Goal: Find specific page/section: Find specific page/section

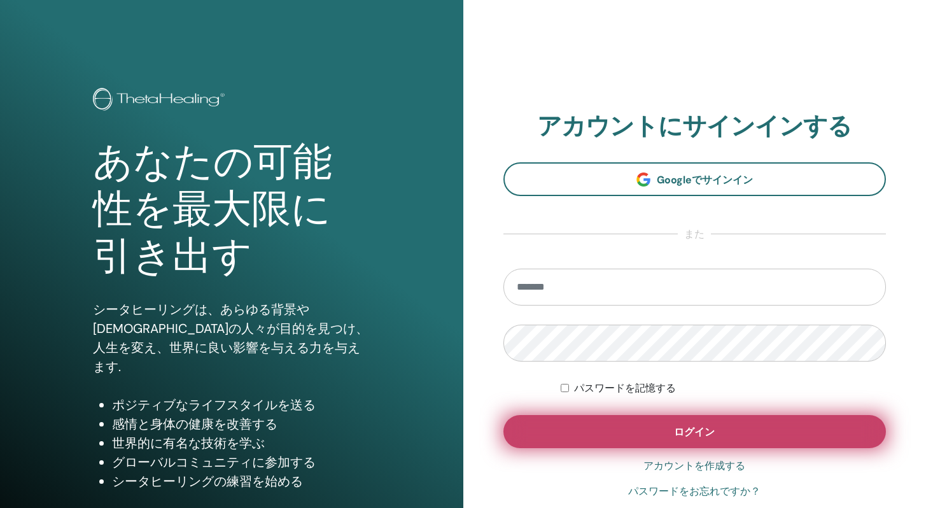
type input "**********"
click at [588, 446] on button "ログイン" at bounding box center [695, 431] width 383 height 33
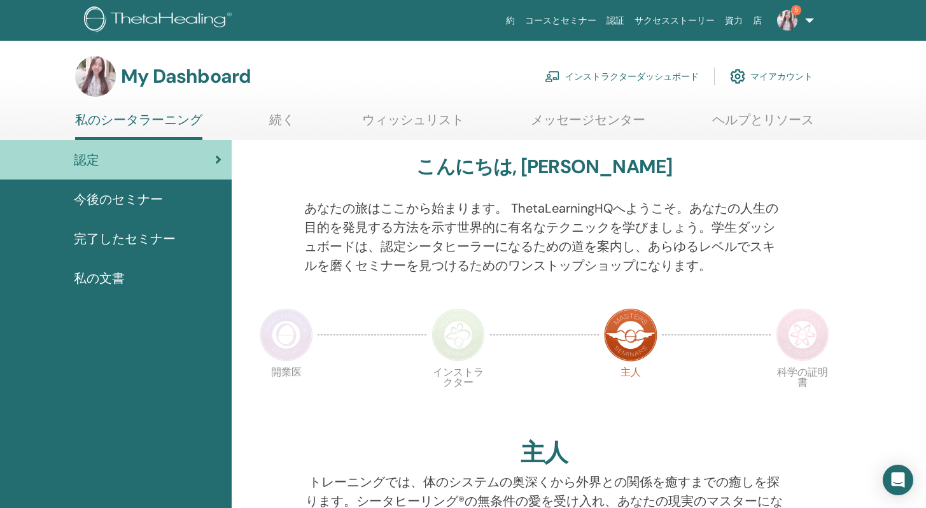
click at [604, 71] on link "インストラクターダッシュボード" at bounding box center [622, 76] width 154 height 28
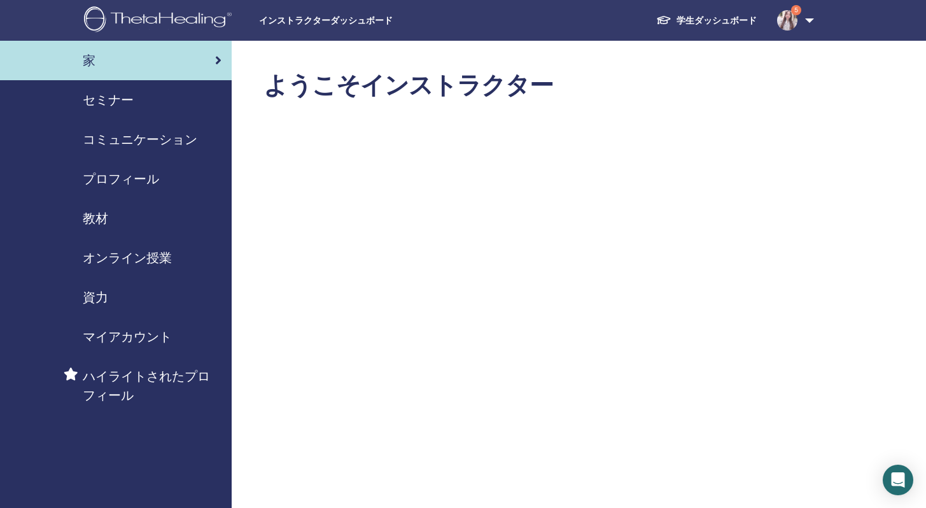
click at [154, 98] on div "セミナー" at bounding box center [115, 99] width 211 height 19
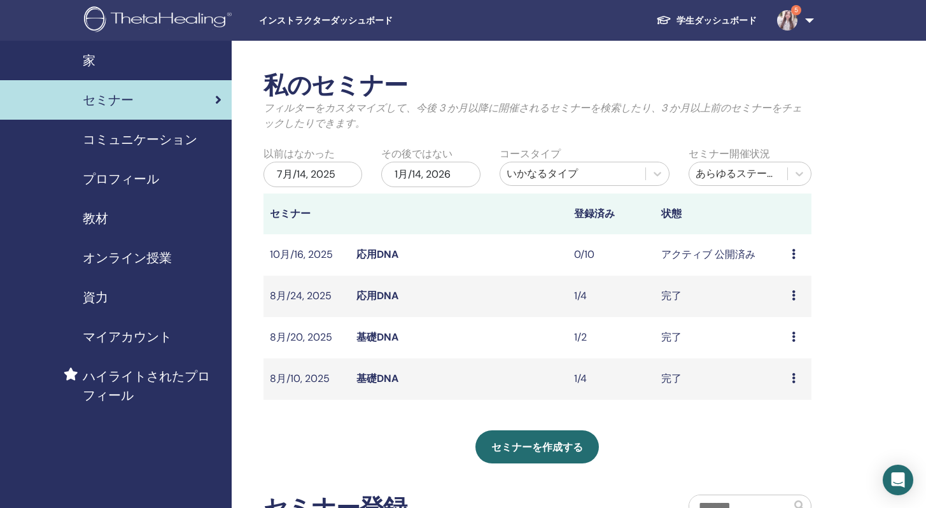
click at [148, 143] on span "コミュニケーション" at bounding box center [140, 139] width 115 height 19
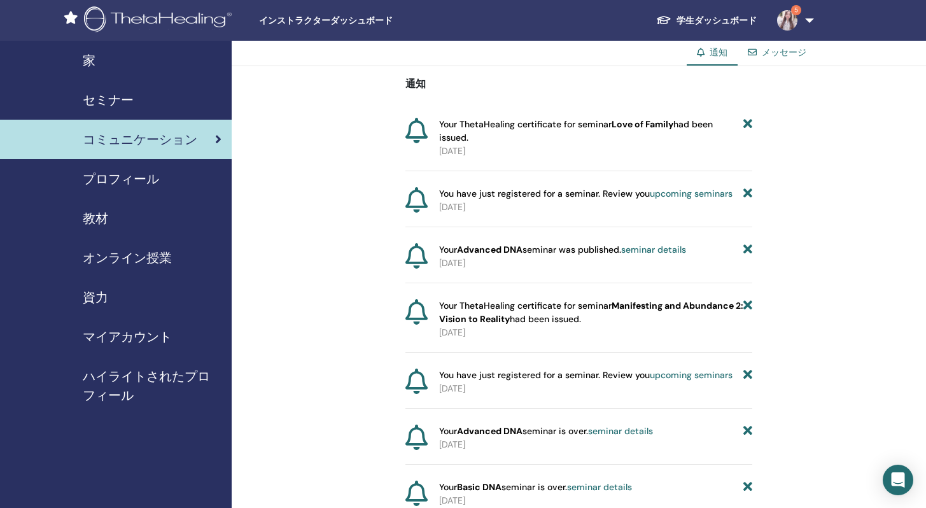
click at [143, 176] on span "プロフィール" at bounding box center [121, 178] width 76 height 19
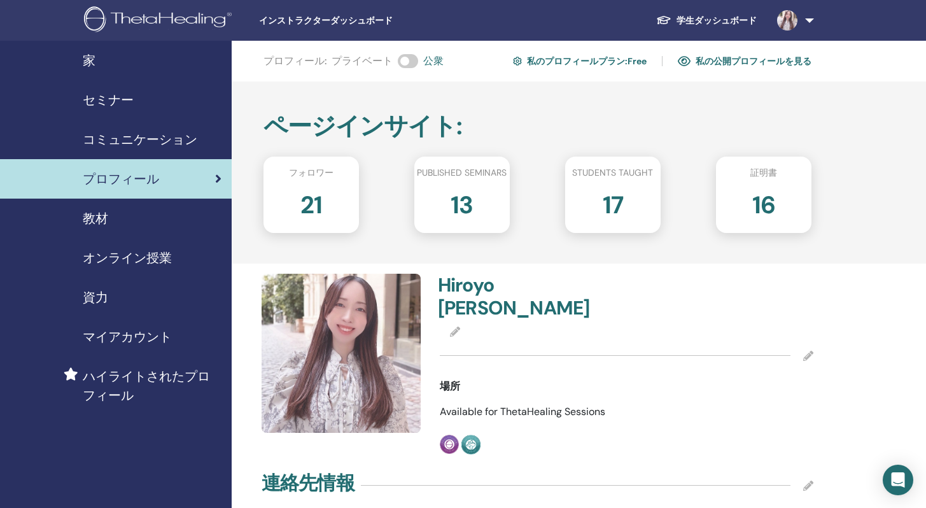
click at [137, 218] on div "教材" at bounding box center [115, 218] width 211 height 19
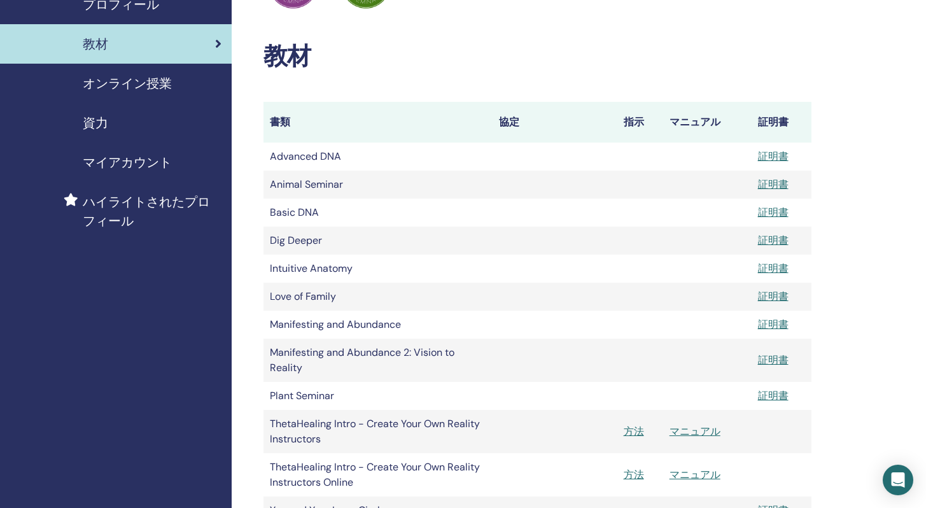
scroll to position [444, 0]
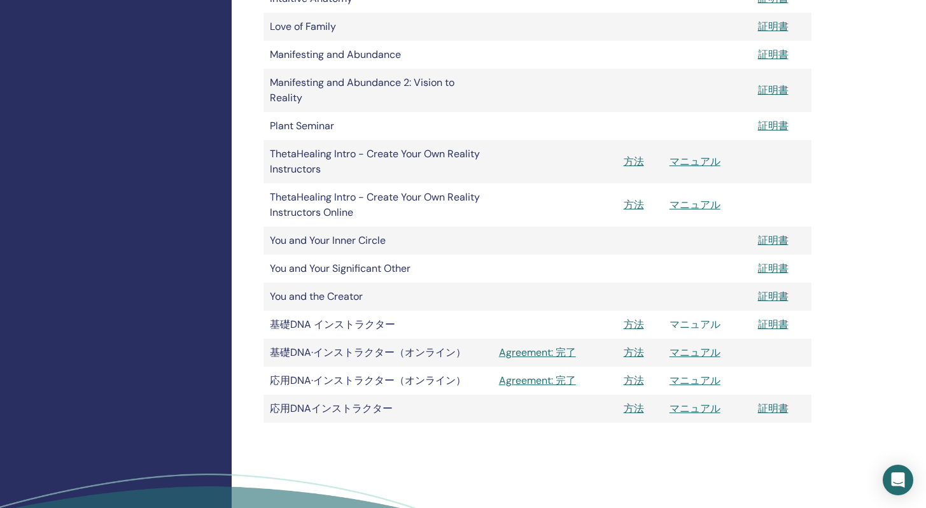
click at [699, 321] on link "マニュアル" at bounding box center [695, 324] width 51 height 13
